Goal: Browse casually

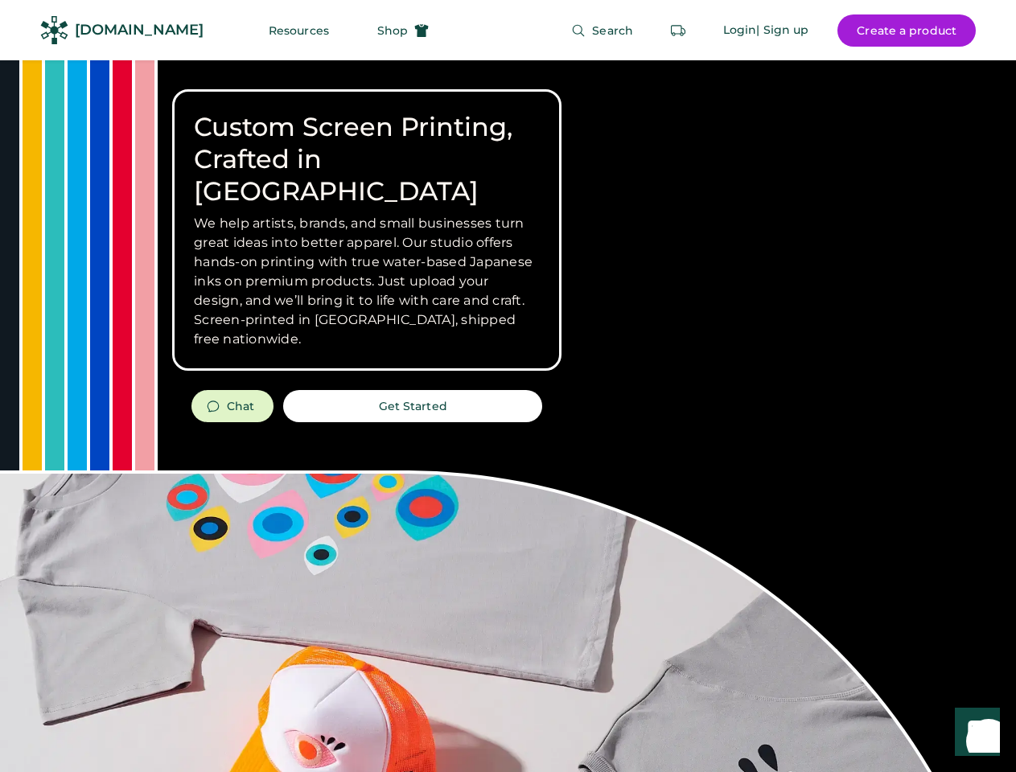
click at [508, 386] on div "Custom Screen Printing, Crafted in [GEOGRAPHIC_DATA] We help artists, brands, a…" at bounding box center [508, 571] width 1016 height 1022
click at [508, 416] on div "Custom Screen Printing, Crafted in [GEOGRAPHIC_DATA] We help artists, brands, a…" at bounding box center [508, 571] width 1016 height 1022
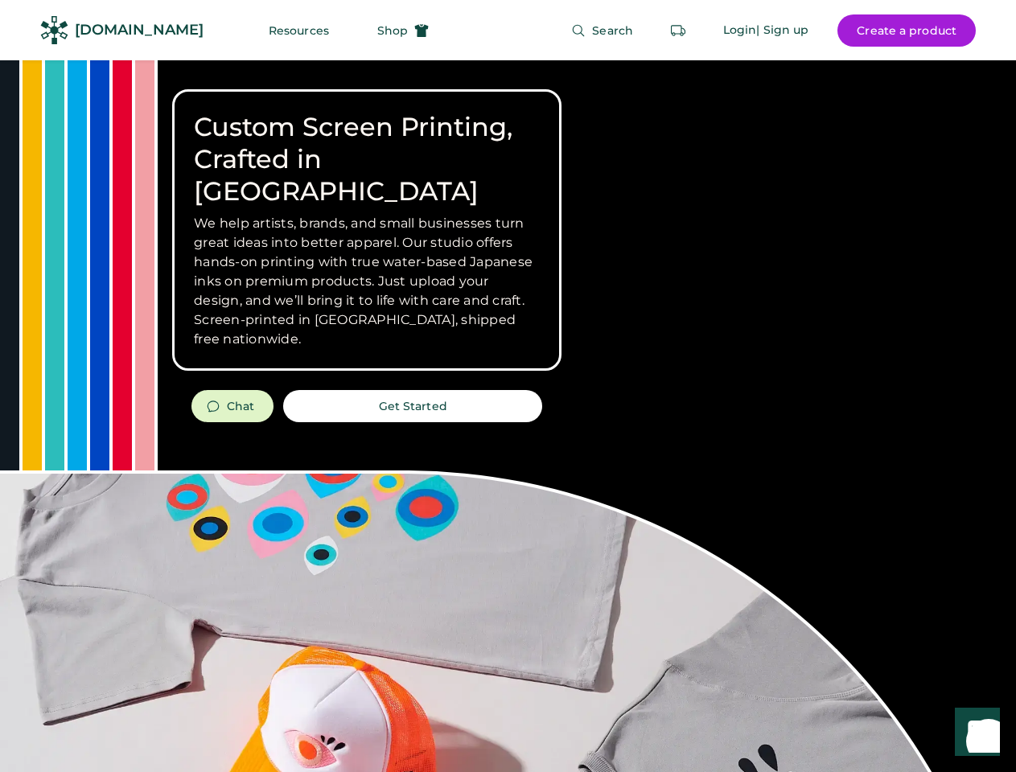
click at [508, 416] on div "Custom Screen Printing, Crafted in [GEOGRAPHIC_DATA] We help artists, brands, a…" at bounding box center [508, 571] width 1016 height 1022
click at [367, 230] on h3 "We help artists, brands, and small businesses turn great ideas into better appa…" at bounding box center [367, 281] width 346 height 135
click at [367, 214] on h3 "We help artists, brands, and small businesses turn great ideas into better appa…" at bounding box center [367, 281] width 346 height 135
click at [367, 143] on h1 "Custom Screen Printing, Crafted in [GEOGRAPHIC_DATA]" at bounding box center [367, 159] width 346 height 97
